Goal: Task Accomplishment & Management: Manage account settings

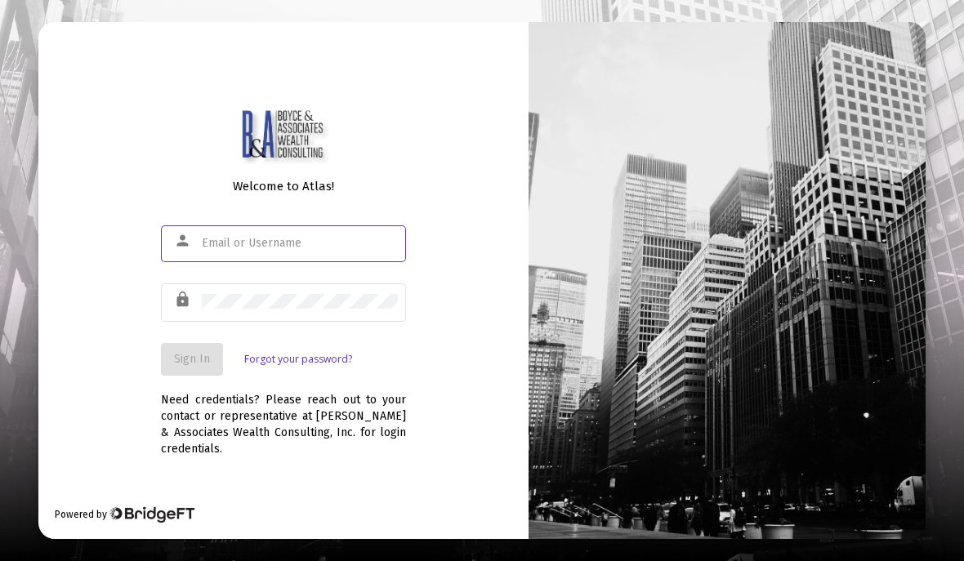
click at [255, 250] on input "text" at bounding box center [300, 243] width 196 height 13
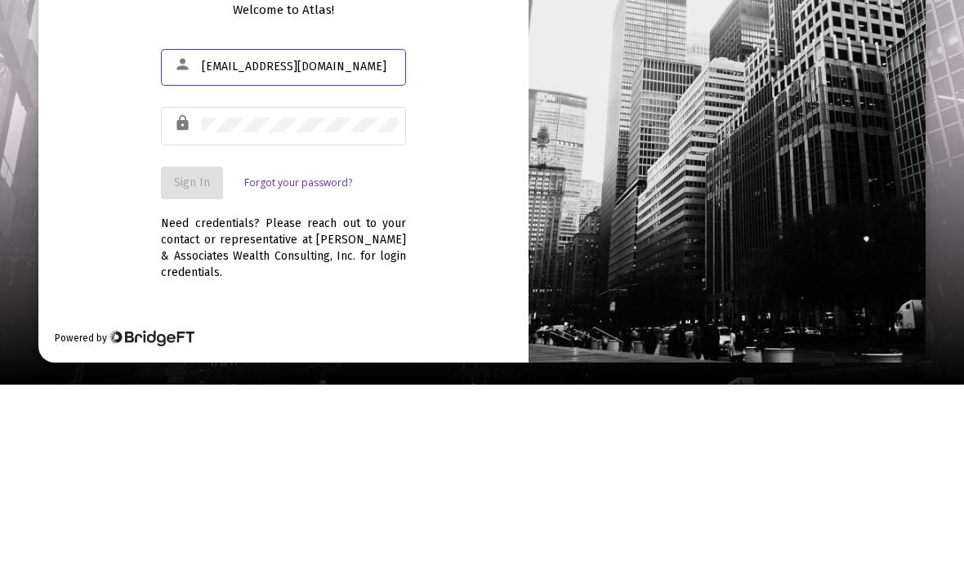
type input "pparker48@austin.rr.com"
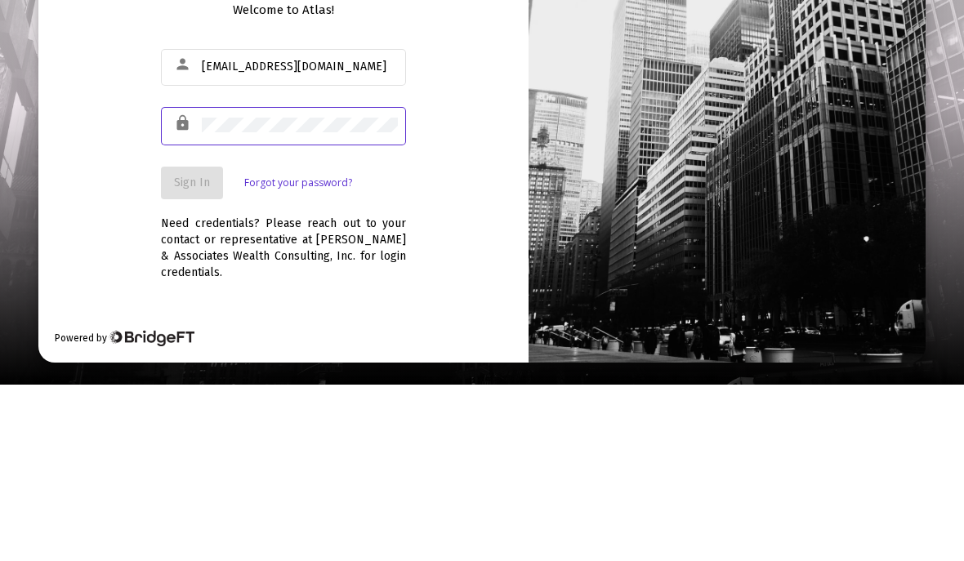
click at [94, 163] on div "Welcome to Atlas! person pparker48@austin.rr.com lock Sign In Forgot your passw…" at bounding box center [283, 280] width 490 height 516
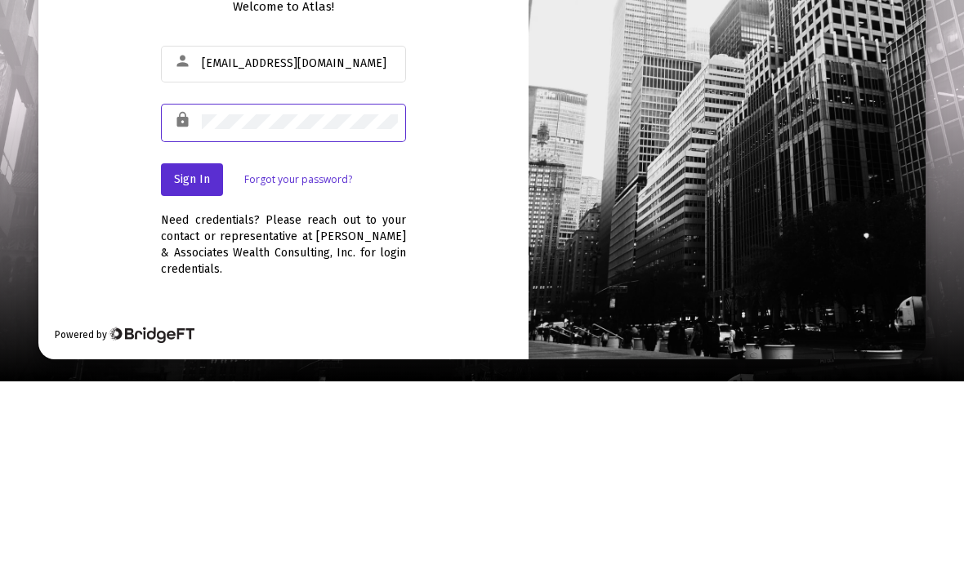
click at [198, 352] on span "Sign In" at bounding box center [192, 359] width 36 height 14
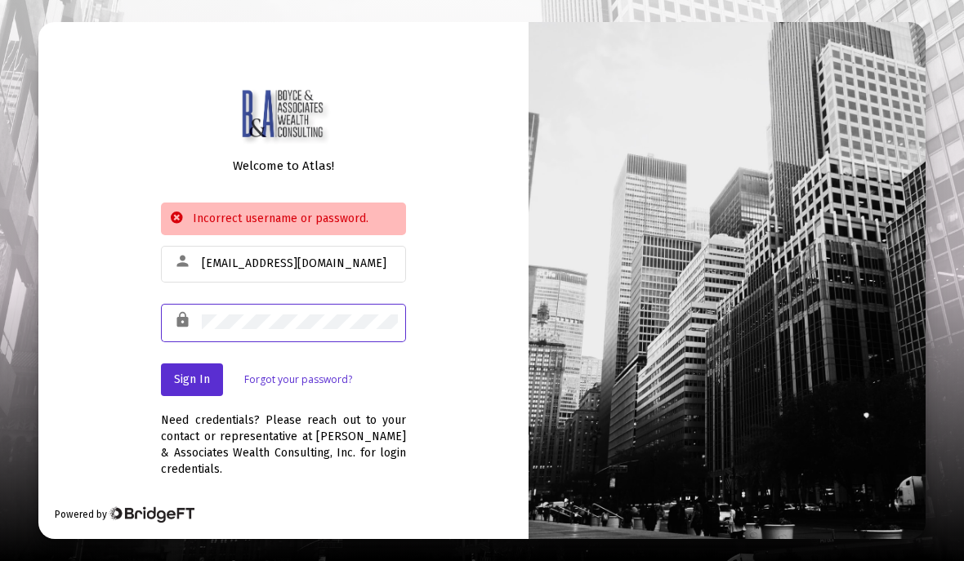
scroll to position [72, 0]
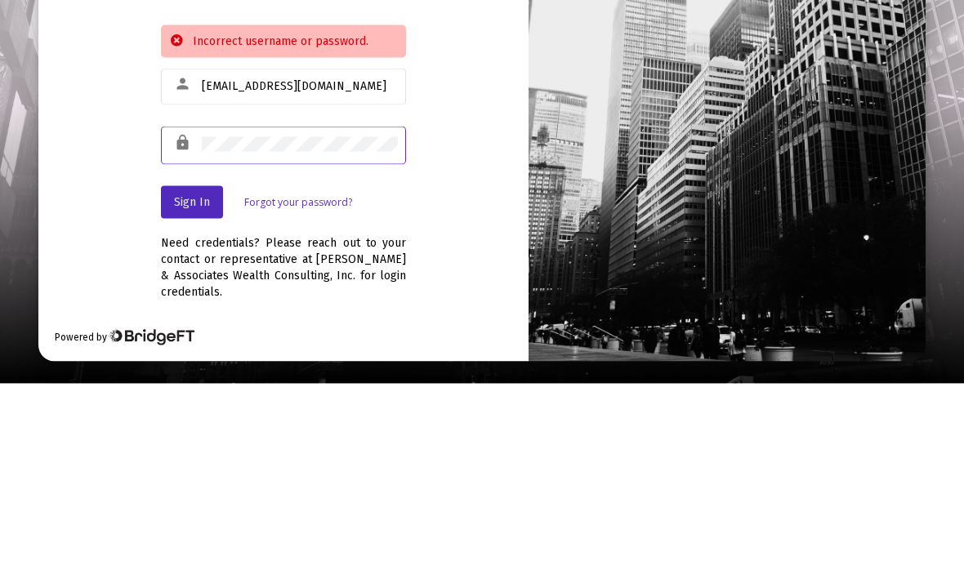
click at [181, 372] on span "Sign In" at bounding box center [192, 379] width 36 height 14
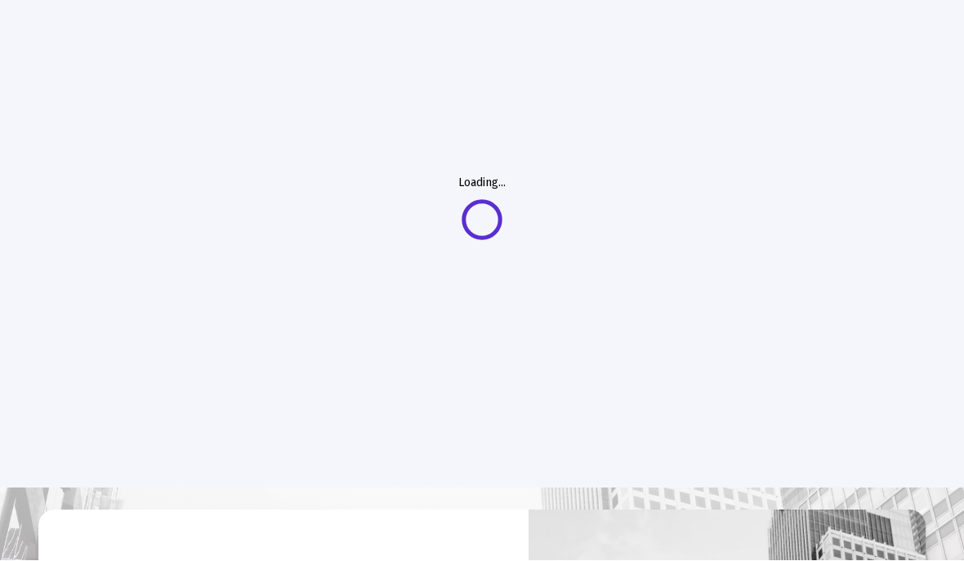
scroll to position [74, 0]
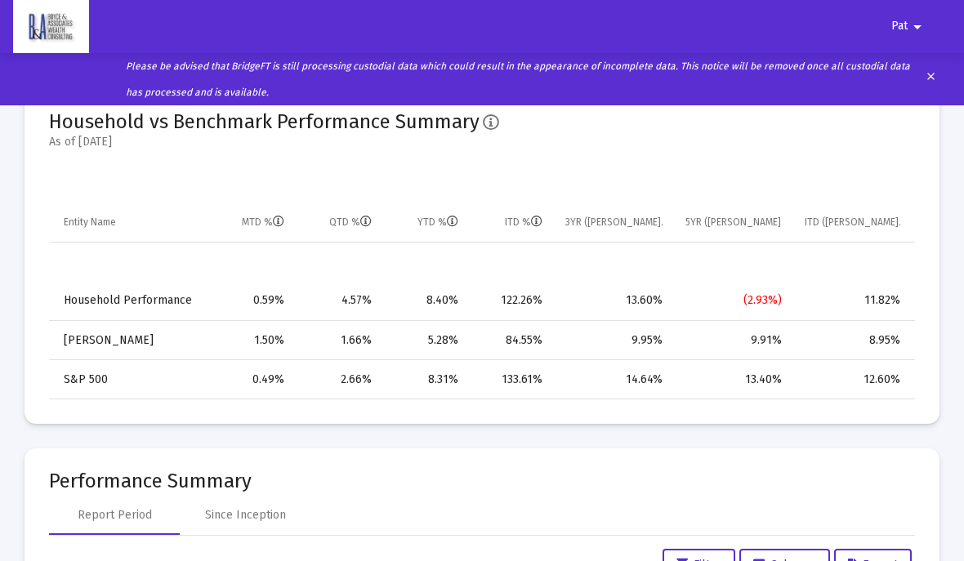
scroll to position [1016, 0]
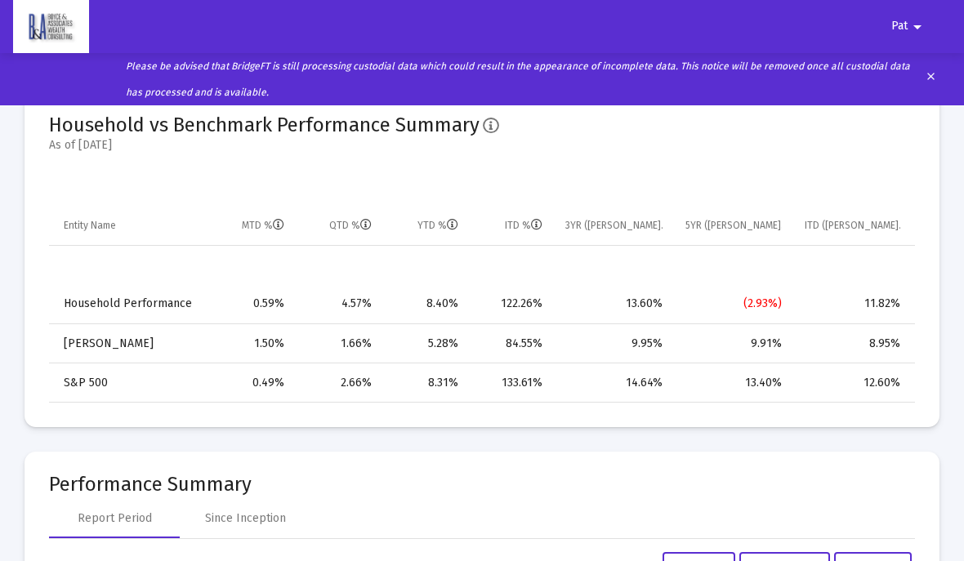
click at [545, 230] on td "ITD %" at bounding box center [511, 225] width 83 height 39
click at [544, 227] on td "ITD %" at bounding box center [511, 225] width 83 height 39
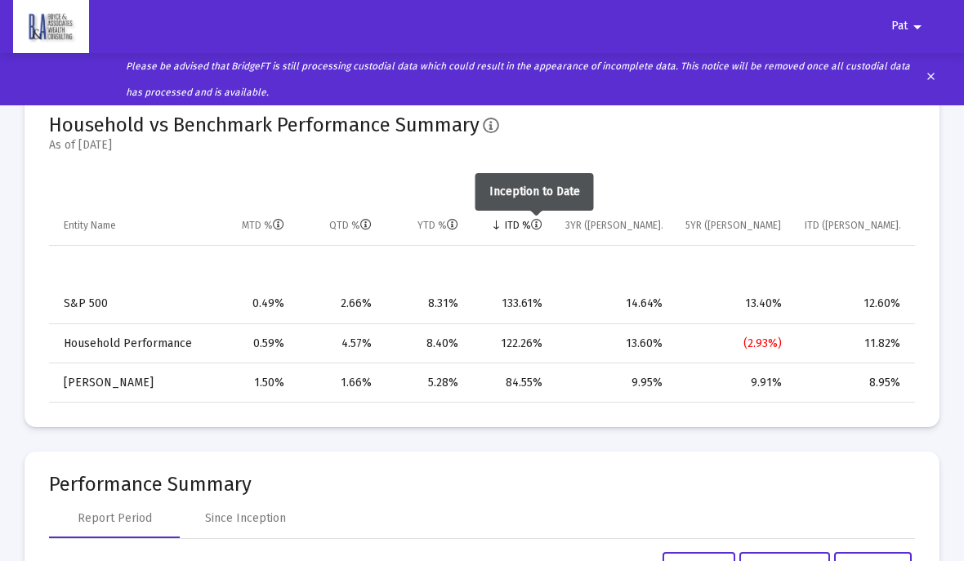
click at [537, 229] on icon "Column ITD %" at bounding box center [536, 225] width 11 height 11
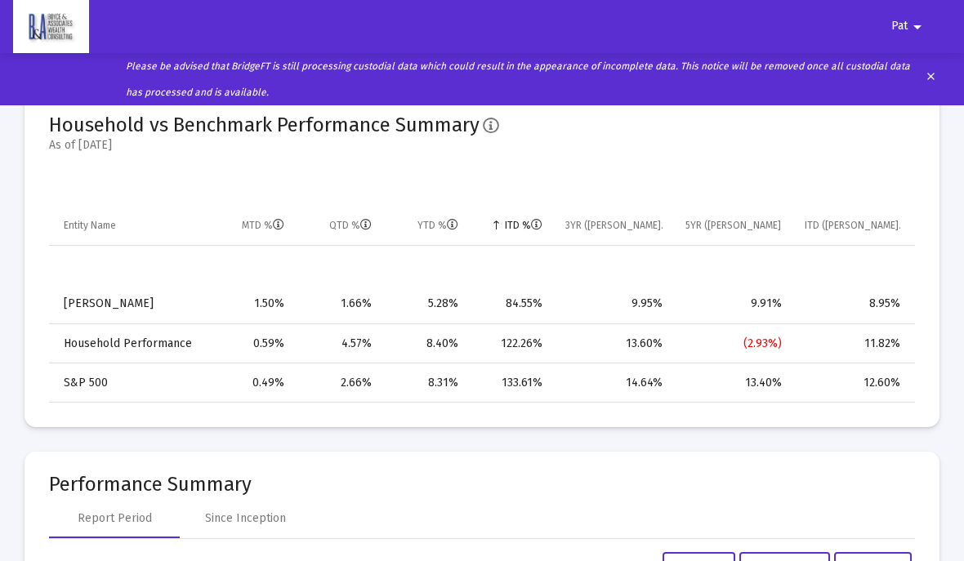
click at [650, 152] on mat-card-title-group "Household vs Benchmark Performance Summary As of 2025-08-21" at bounding box center [482, 142] width 866 height 50
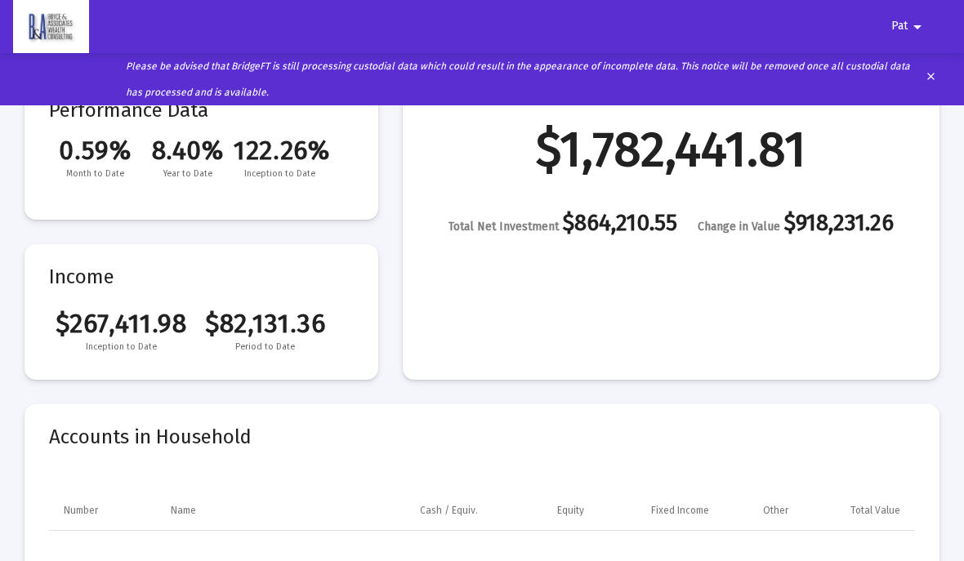
scroll to position [198, 0]
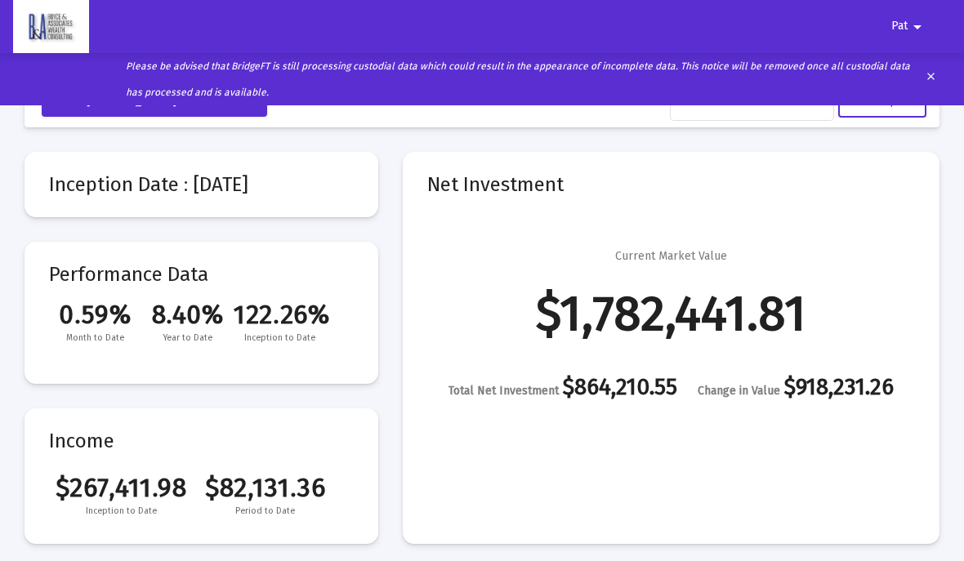
scroll to position [0, 0]
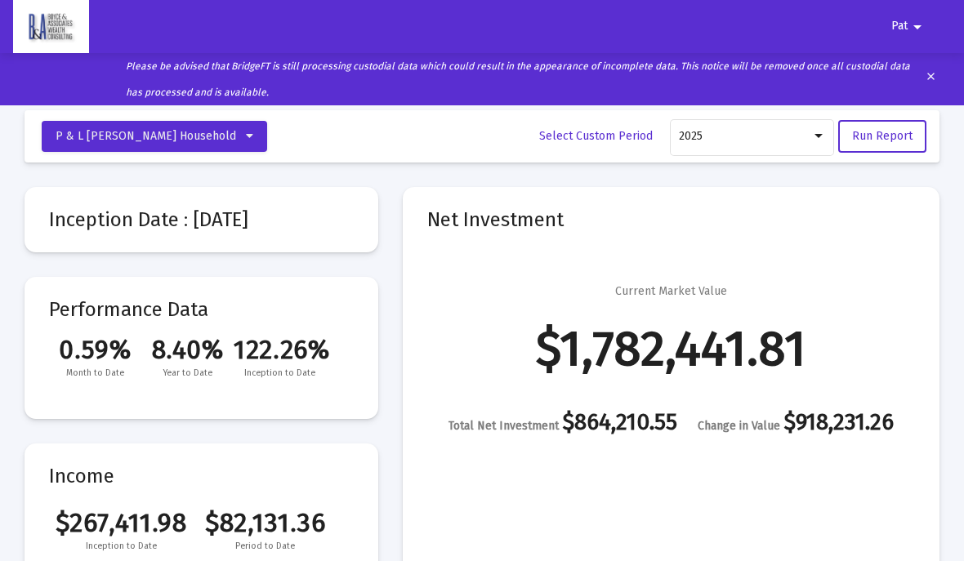
click at [931, 35] on button "Pat arrow_drop_down" at bounding box center [908, 26] width 75 height 33
click at [918, 78] on button "Logout" at bounding box center [916, 69] width 91 height 39
